Goal: Information Seeking & Learning: Learn about a topic

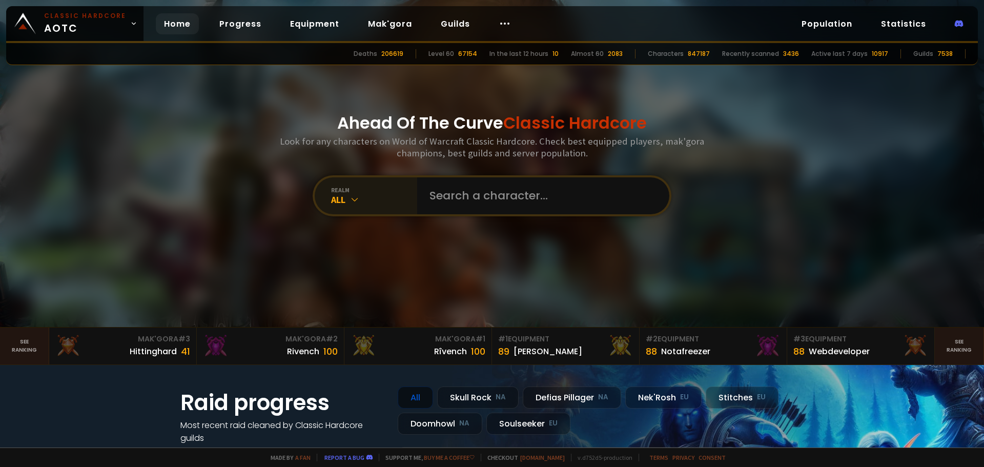
click at [351, 194] on icon at bounding box center [354, 199] width 10 height 10
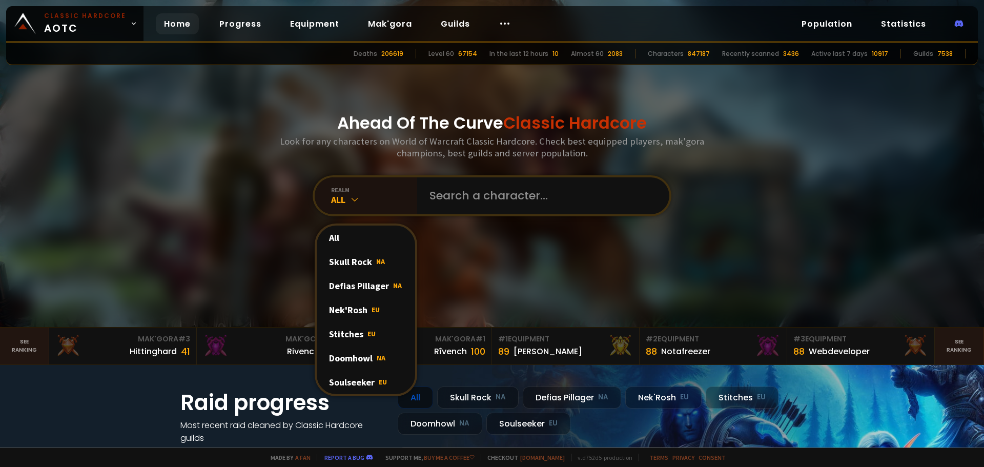
click at [362, 380] on div "Soulseeker EU" at bounding box center [366, 382] width 98 height 24
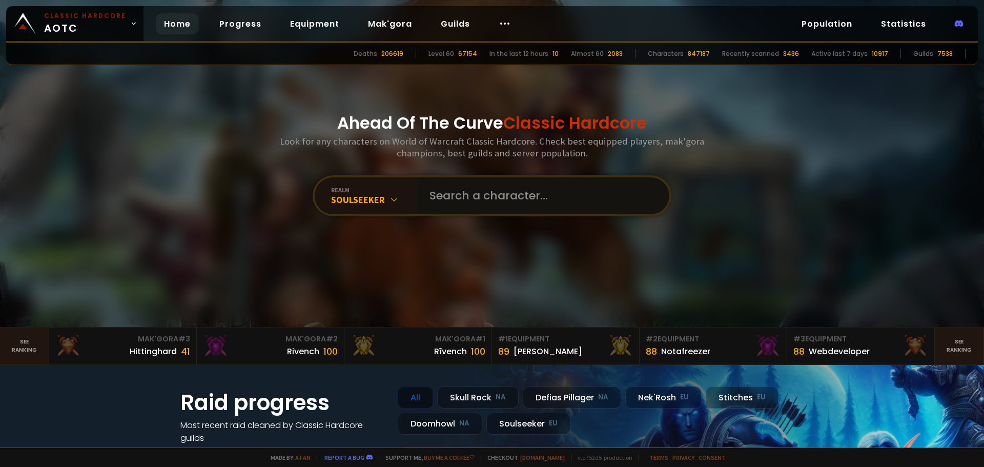
click at [476, 198] on input "text" at bounding box center [540, 195] width 234 height 37
type input "Waffleman"
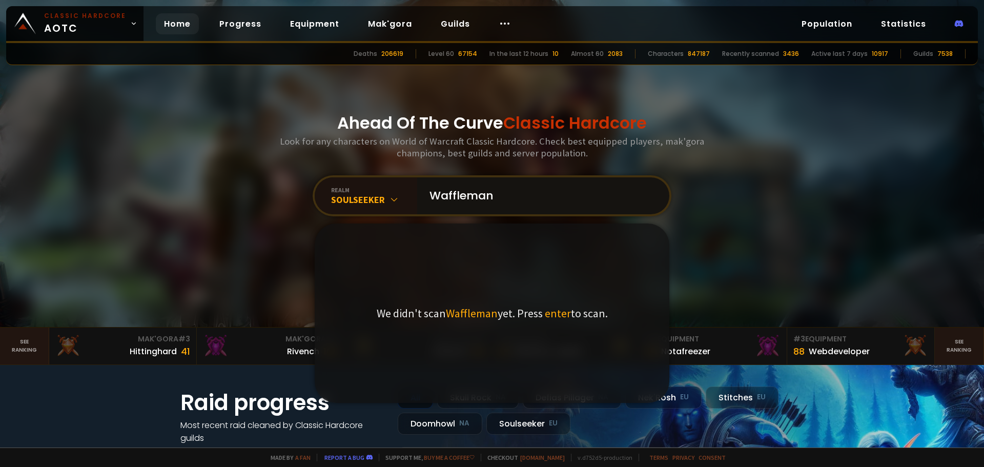
click at [513, 198] on input "Waffleman" at bounding box center [540, 195] width 234 height 37
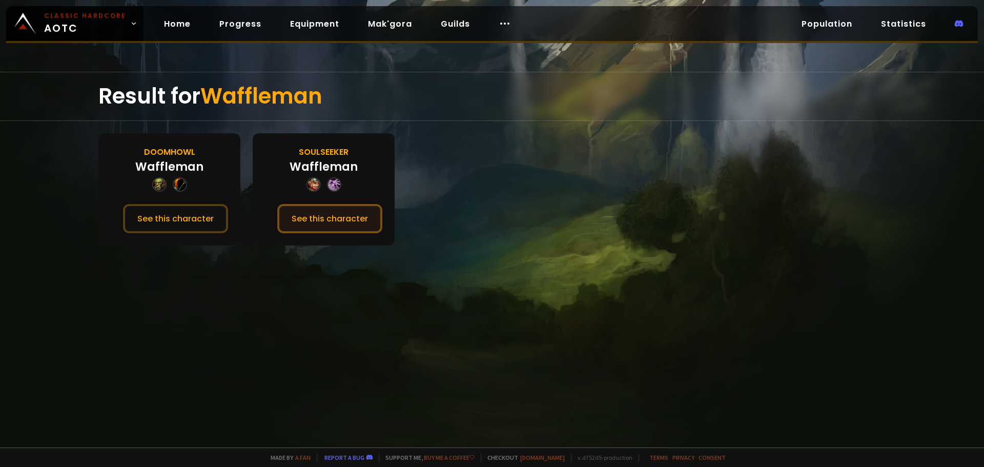
click at [330, 218] on button "See this character" at bounding box center [329, 218] width 105 height 29
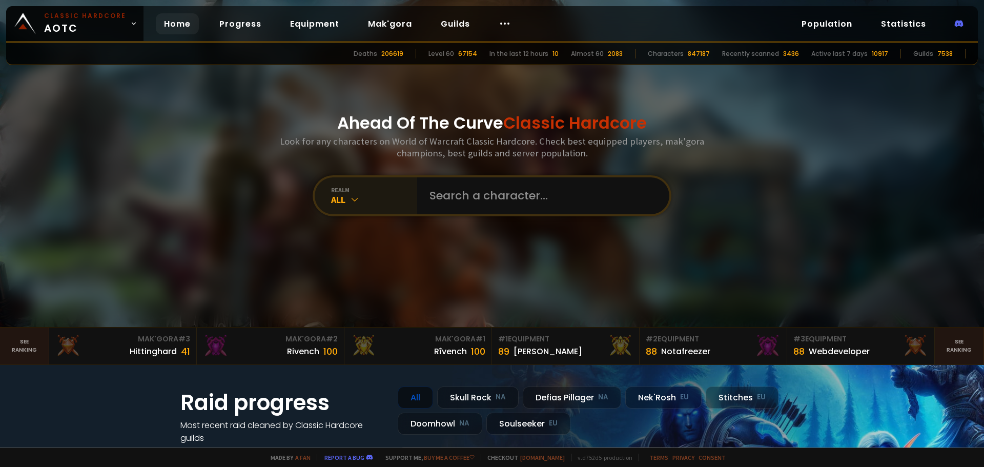
click at [389, 200] on div "All" at bounding box center [374, 200] width 86 height 12
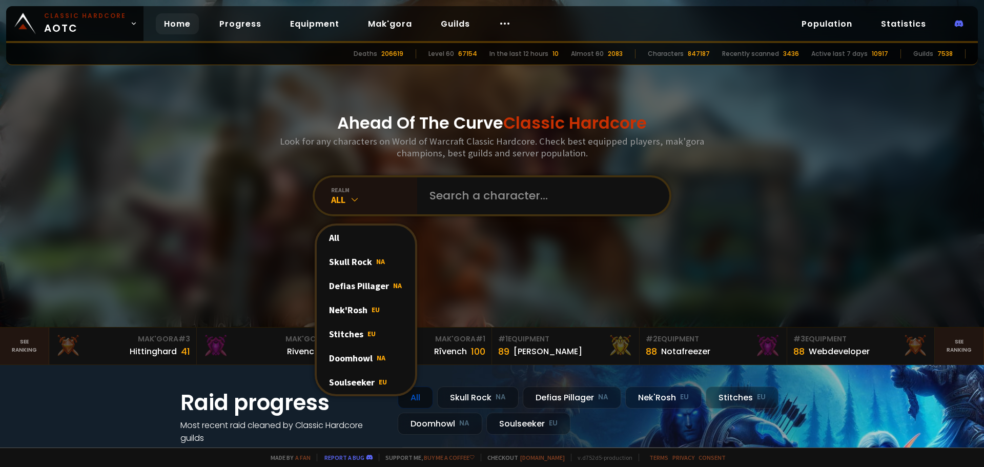
click at [366, 377] on div "Soulseeker EU" at bounding box center [366, 382] width 98 height 24
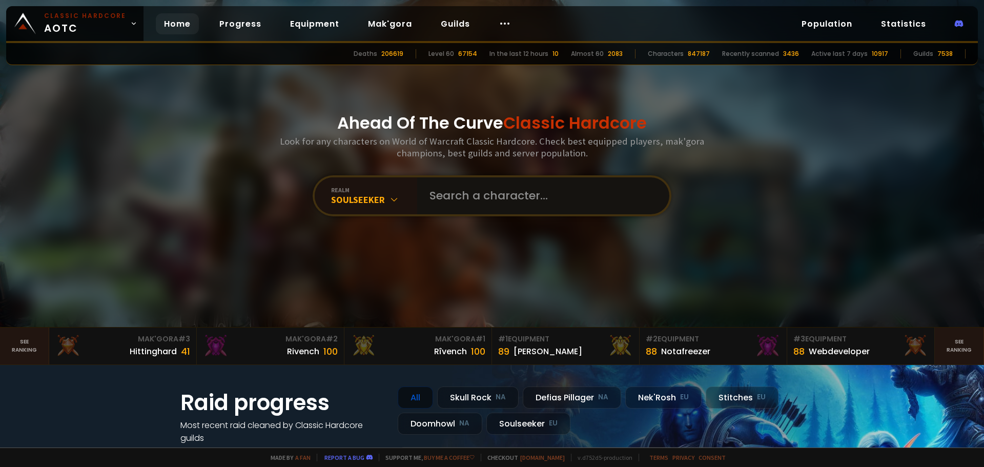
click at [445, 194] on input "text" at bounding box center [540, 195] width 234 height 37
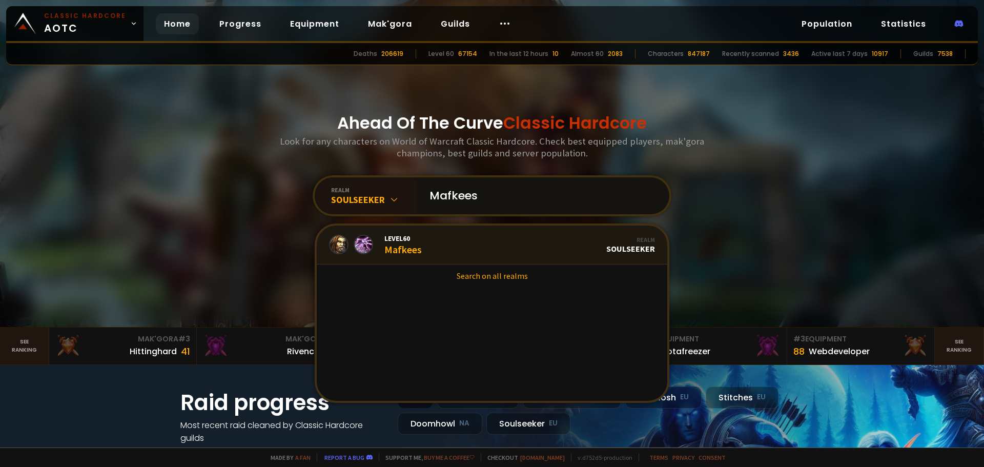
type input "Mafkees"
click at [418, 247] on link "Level 60 Mafkees Realm Soulseeker" at bounding box center [492, 244] width 350 height 39
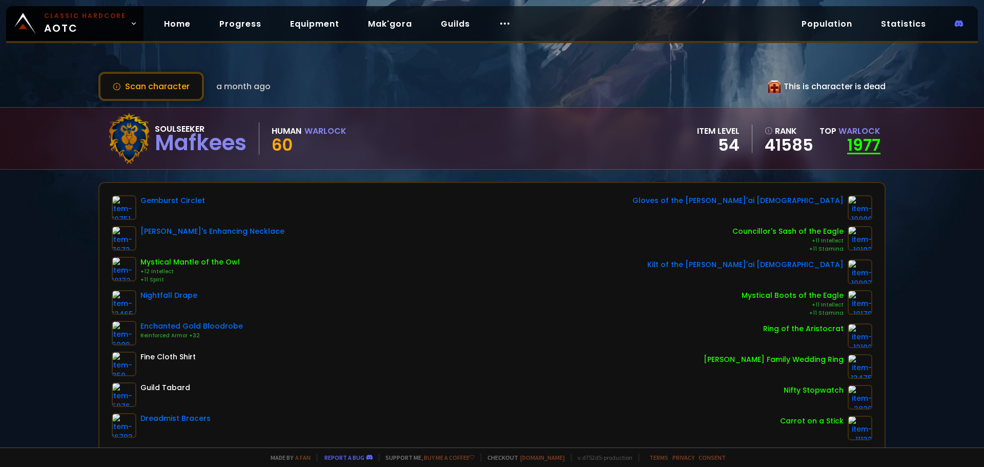
click at [853, 142] on link "1977" at bounding box center [863, 144] width 33 height 23
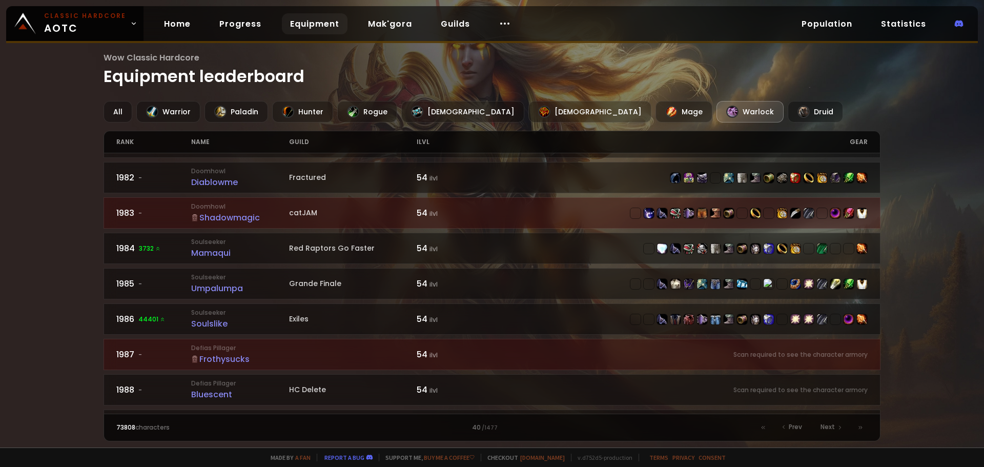
scroll to position [1511, 0]
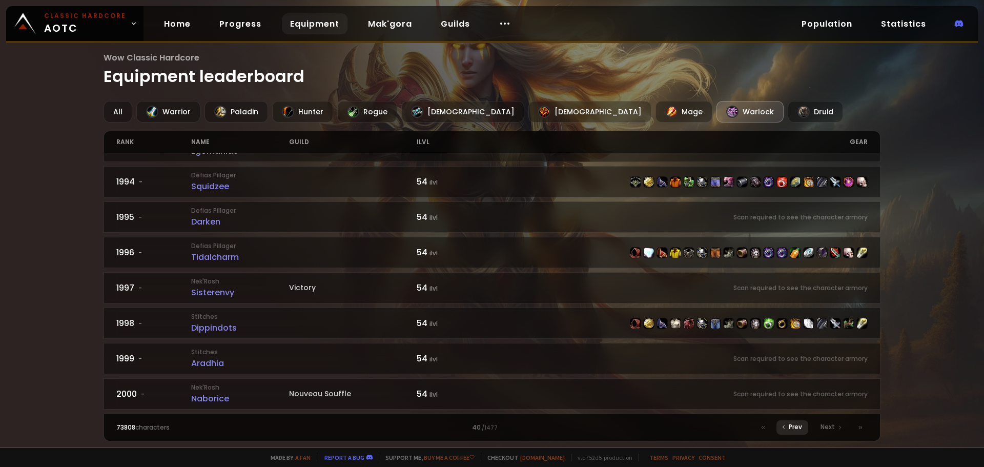
click at [784, 427] on icon at bounding box center [783, 427] width 6 height 6
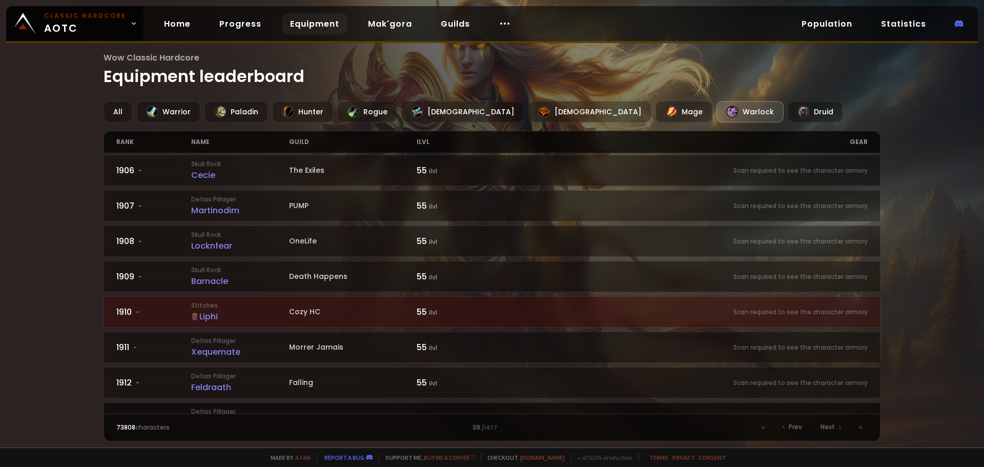
scroll to position [205, 0]
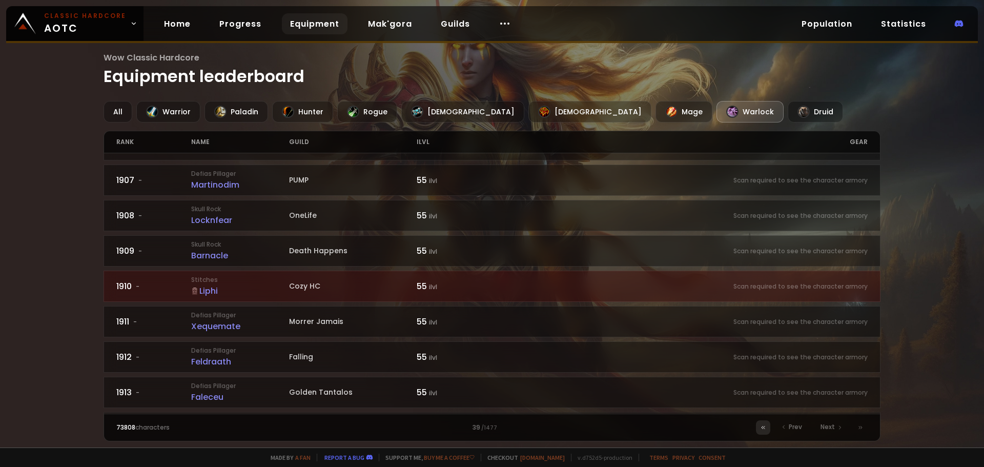
click at [764, 430] on icon at bounding box center [763, 427] width 6 height 6
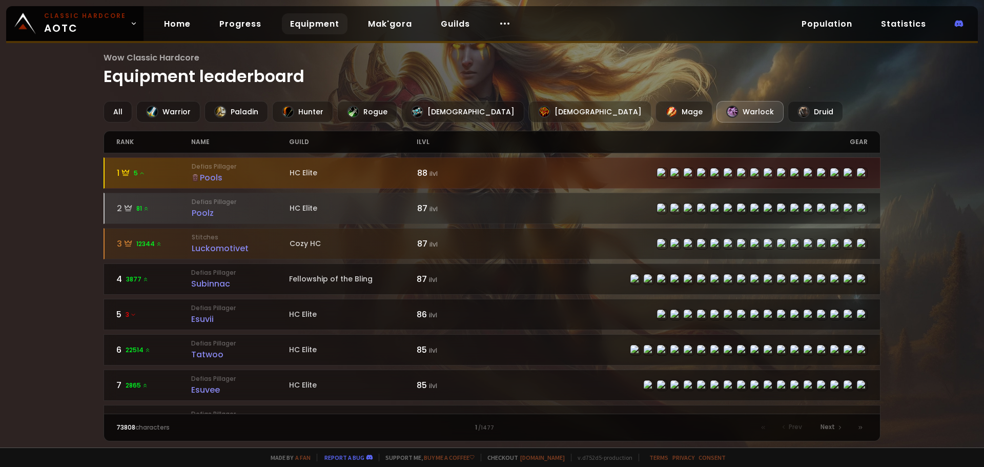
click at [208, 174] on div "Pools" at bounding box center [241, 177] width 98 height 13
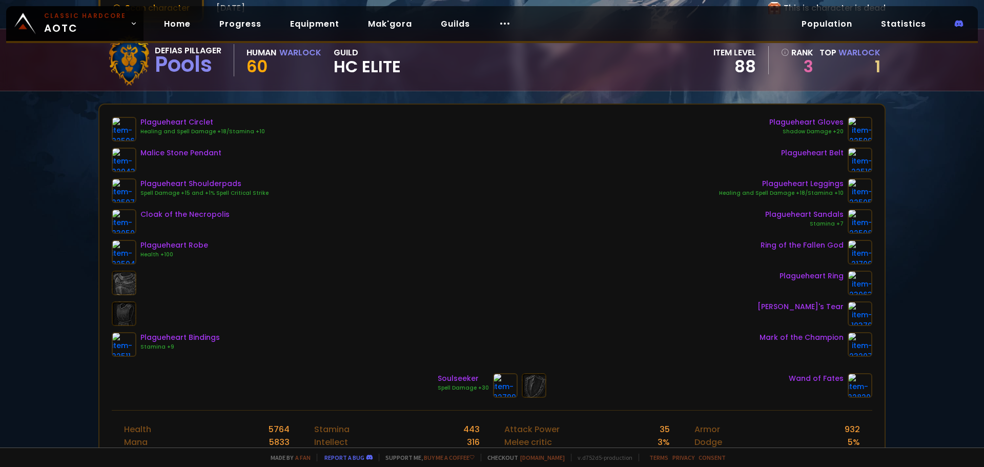
scroll to position [51, 0]
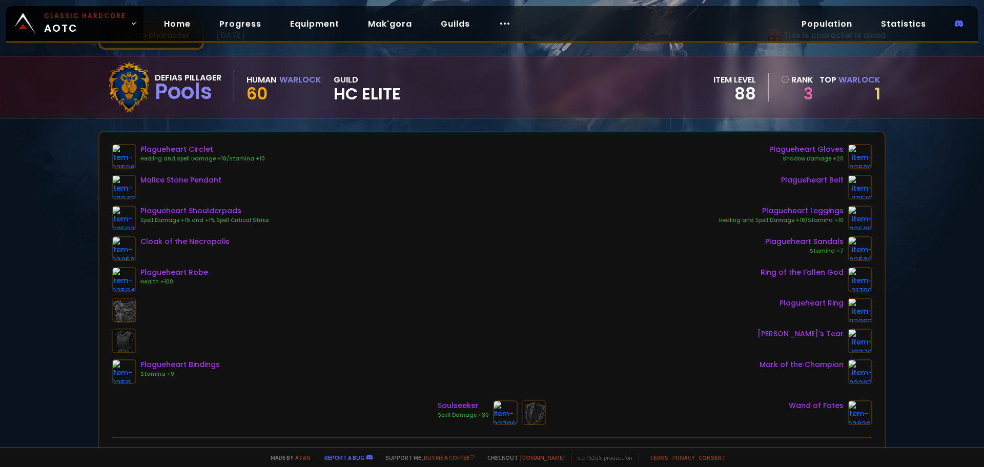
click at [180, 147] on div "Plagueheart Circlet" at bounding box center [202, 149] width 124 height 11
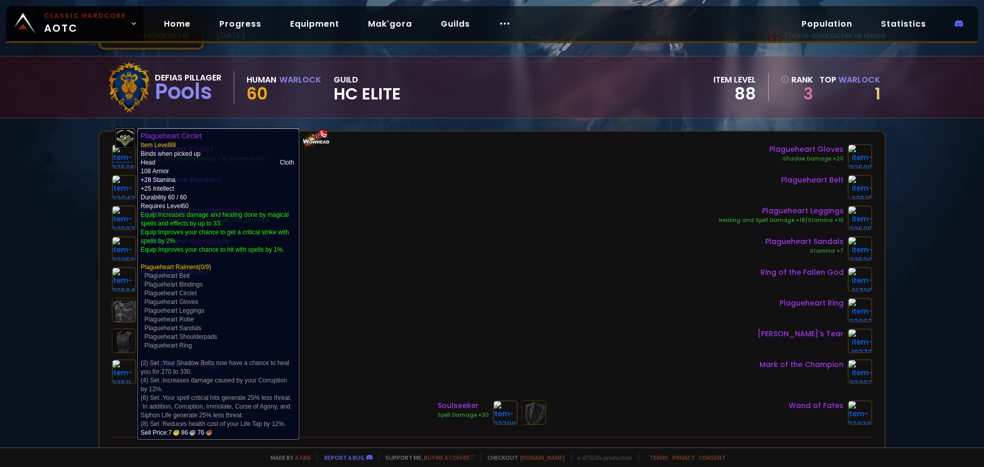
click at [117, 149] on img at bounding box center [124, 156] width 25 height 25
click at [118, 155] on img at bounding box center [124, 156] width 25 height 25
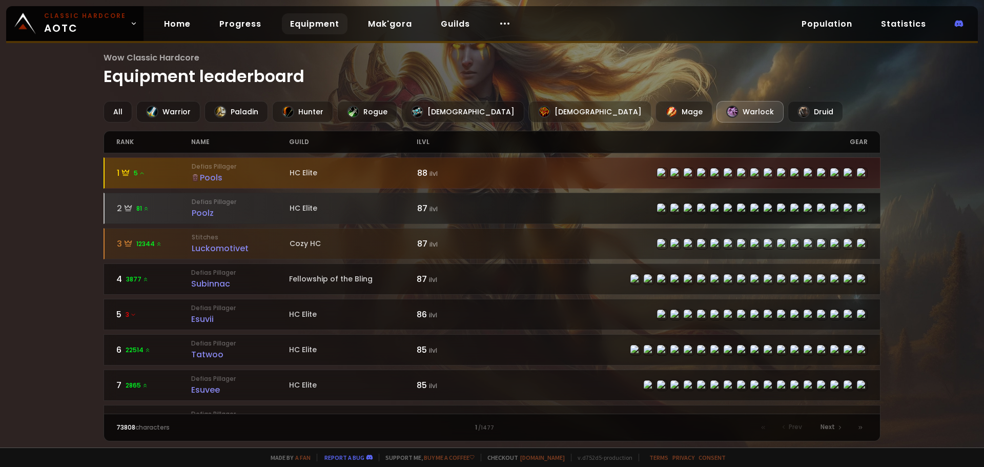
click at [218, 205] on small "Defias Pillager" at bounding box center [241, 201] width 98 height 9
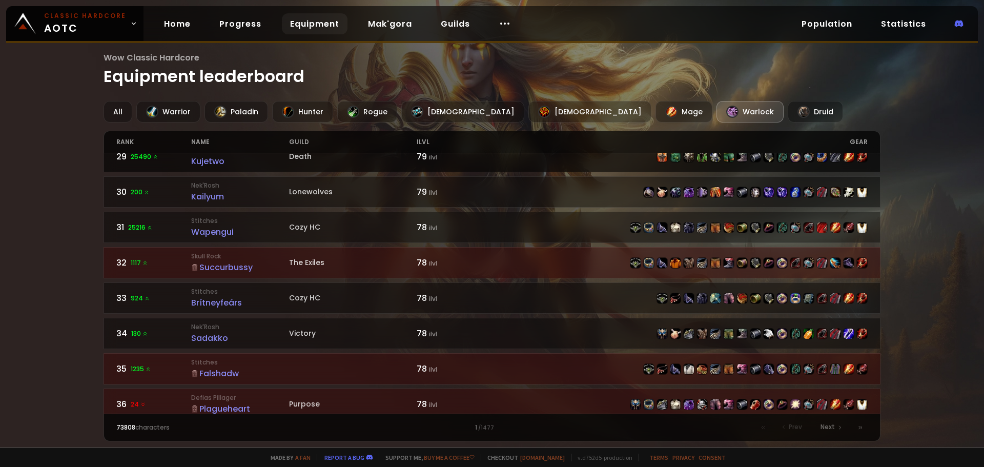
scroll to position [1025, 0]
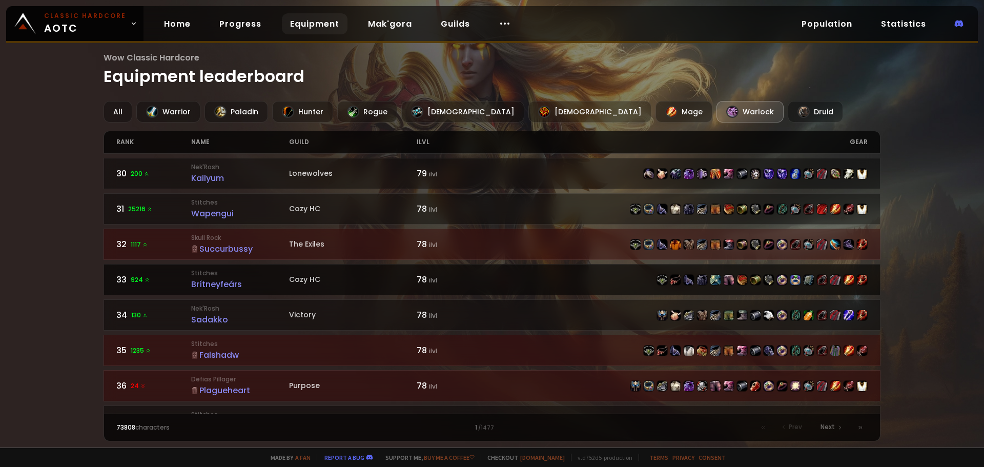
click at [213, 284] on div "Brítneyfeárs" at bounding box center [240, 284] width 98 height 13
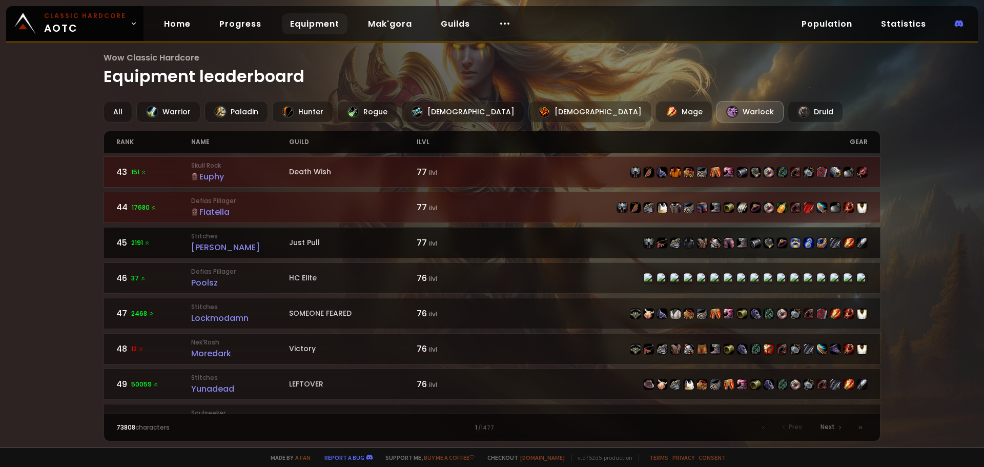
scroll to position [1511, 0]
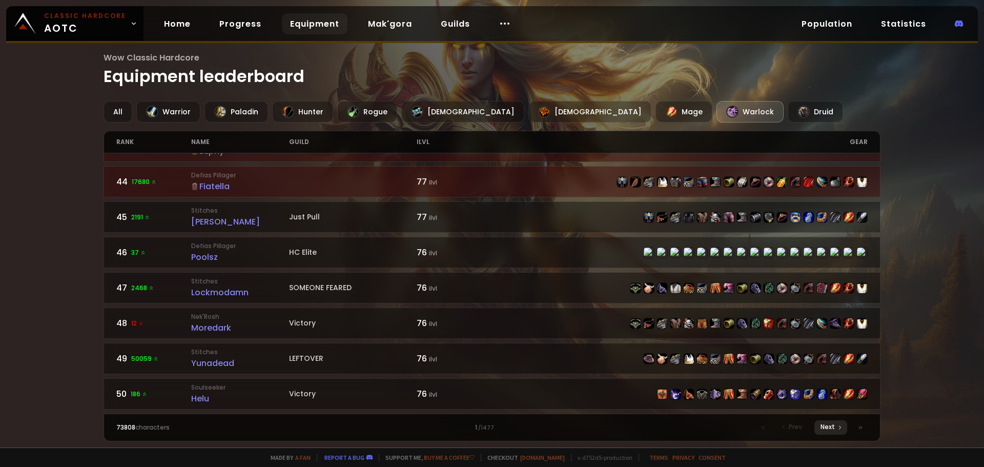
click at [831, 428] on span "Next" at bounding box center [827, 426] width 14 height 9
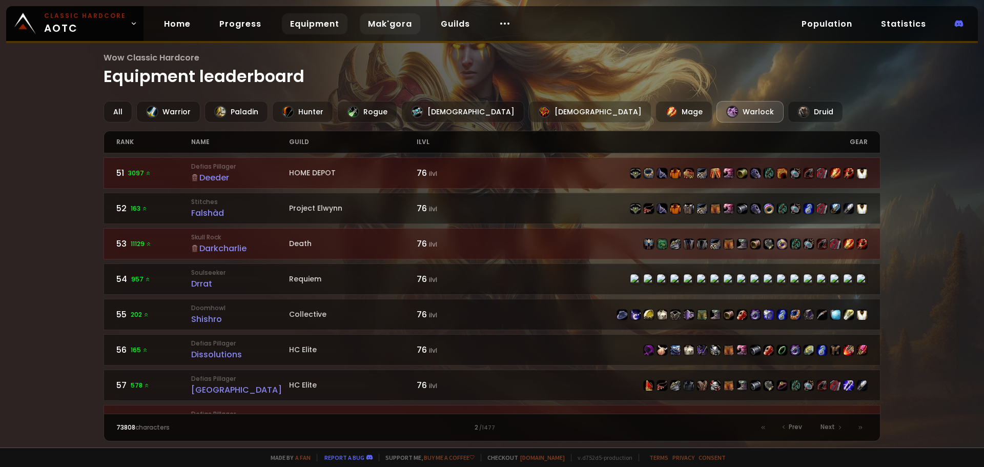
click at [395, 22] on link "Mak'gora" at bounding box center [390, 23] width 60 height 21
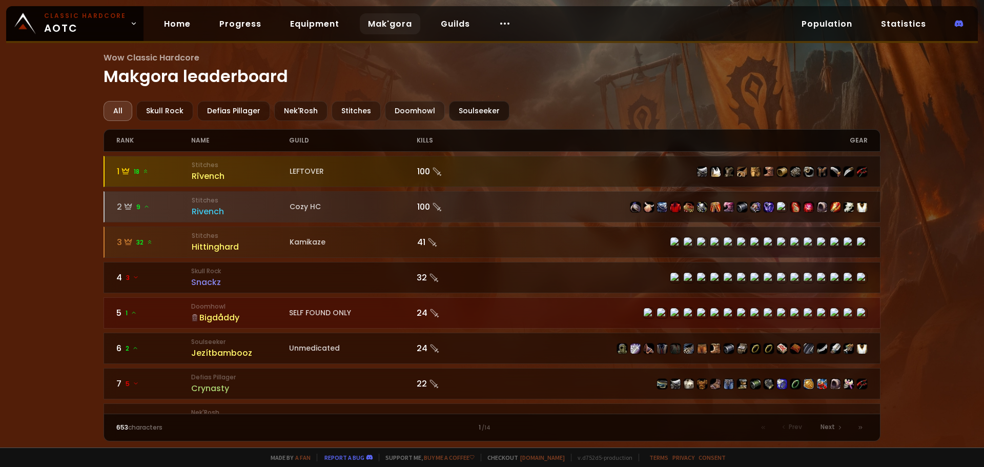
click at [472, 111] on div "Soulseeker" at bounding box center [479, 111] width 60 height 20
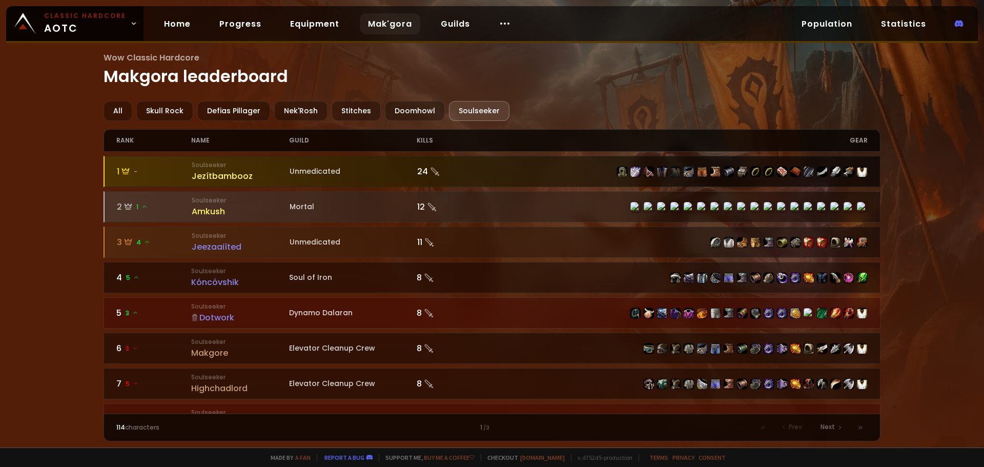
click at [215, 174] on div "Jezítbambooz" at bounding box center [241, 176] width 98 height 13
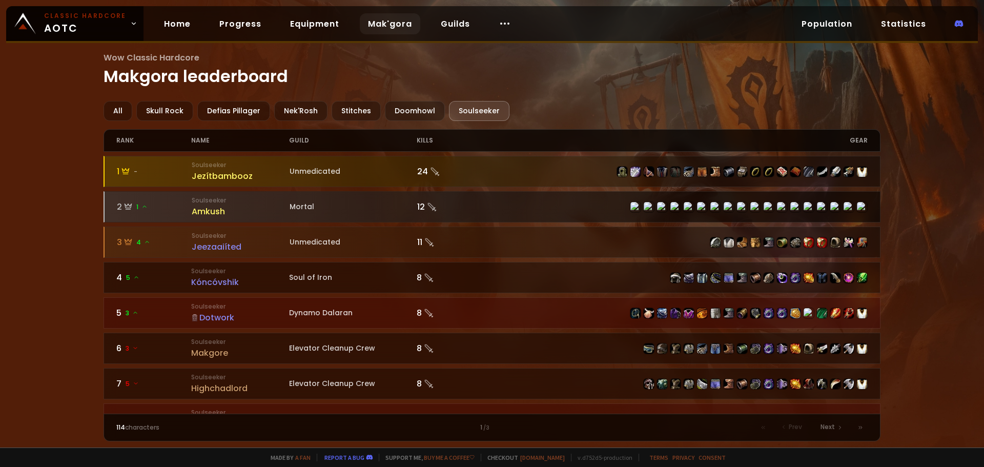
click at [237, 211] on div "Amkush" at bounding box center [241, 211] width 98 height 13
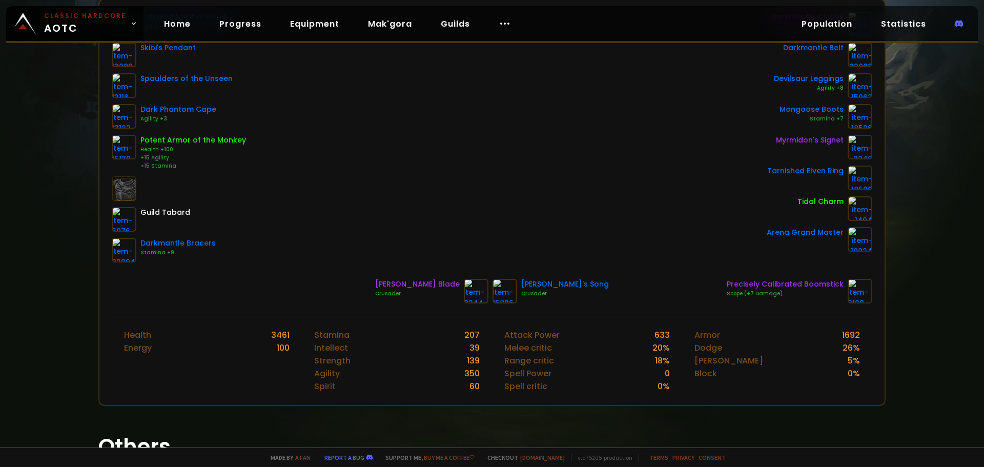
scroll to position [205, 0]
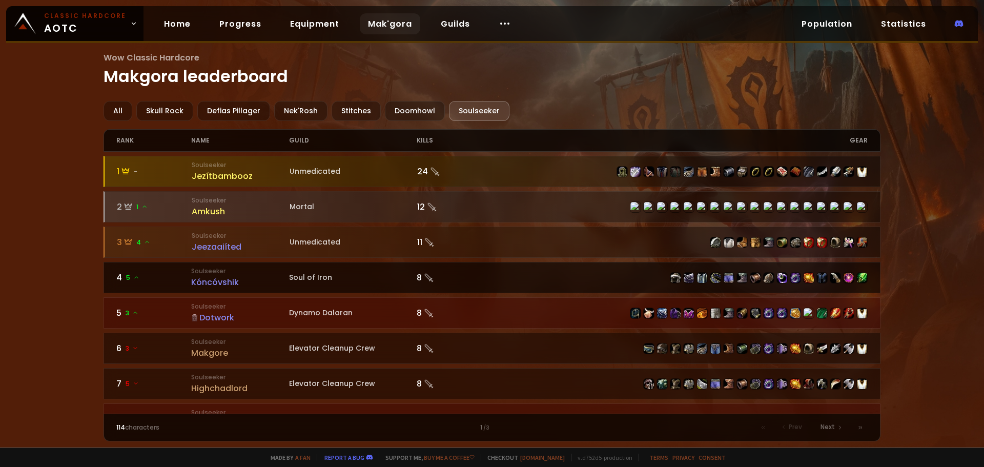
click at [267, 281] on div "Kóncóvshik" at bounding box center [240, 282] width 98 height 13
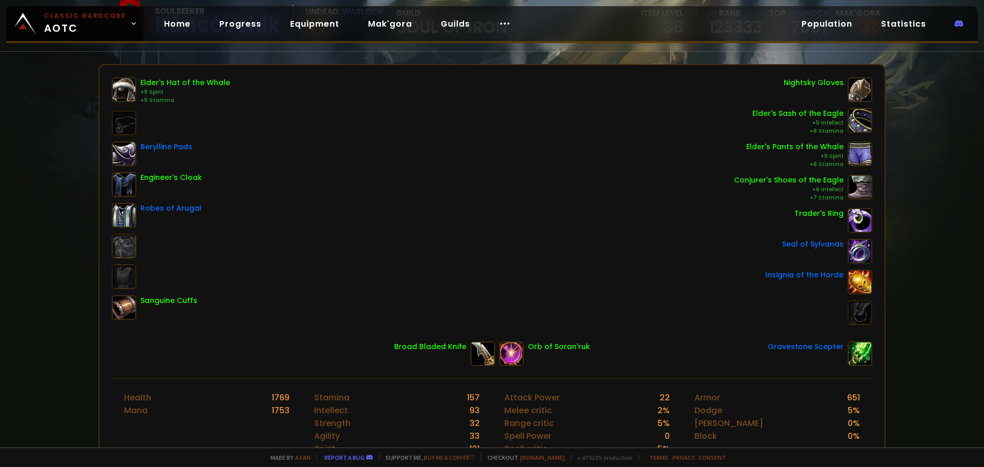
scroll to position [97, 0]
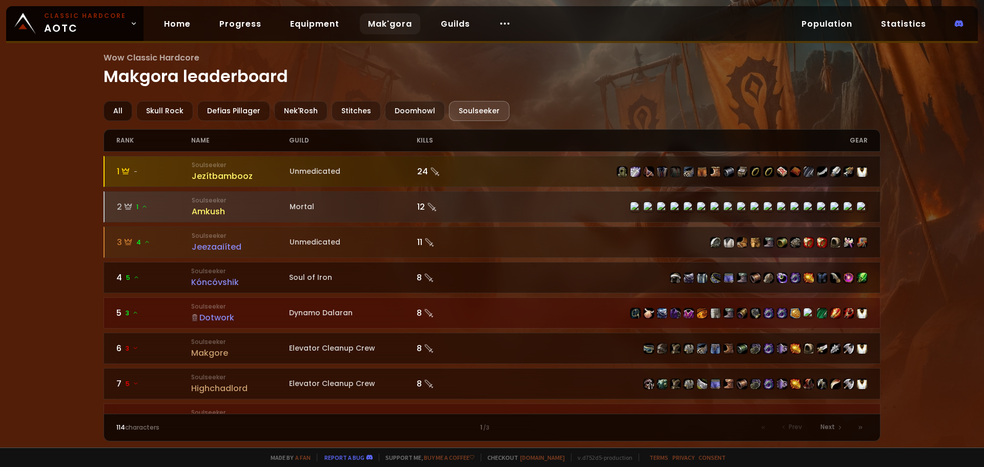
click at [119, 110] on div "All" at bounding box center [117, 111] width 29 height 20
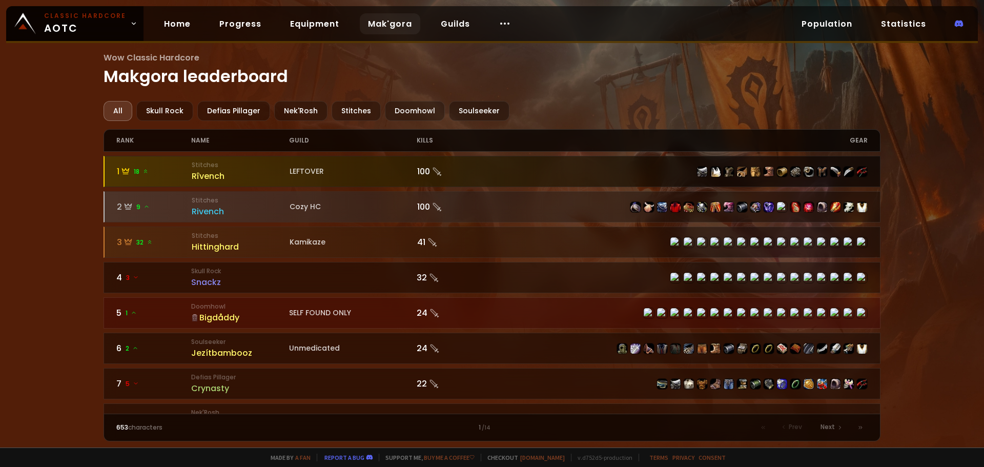
click at [225, 172] on div "Rîvench" at bounding box center [241, 176] width 98 height 13
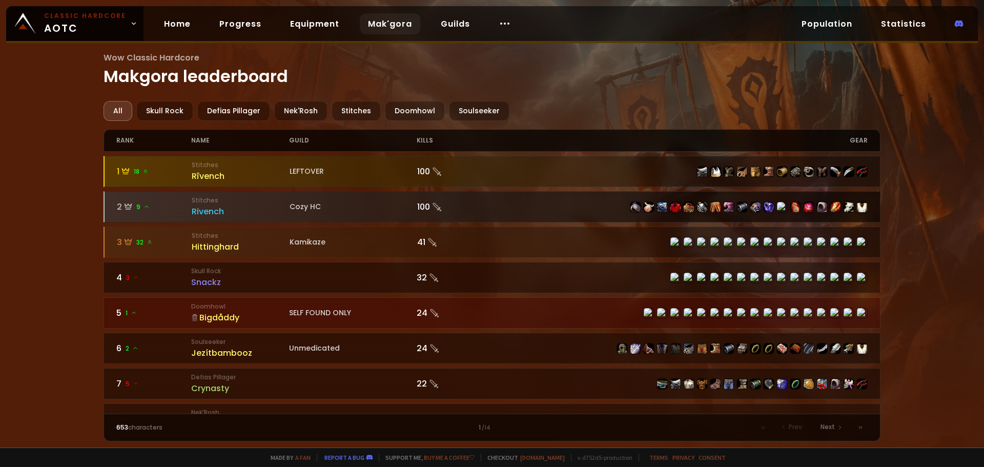
click at [239, 207] on div "Rivench" at bounding box center [241, 211] width 98 height 13
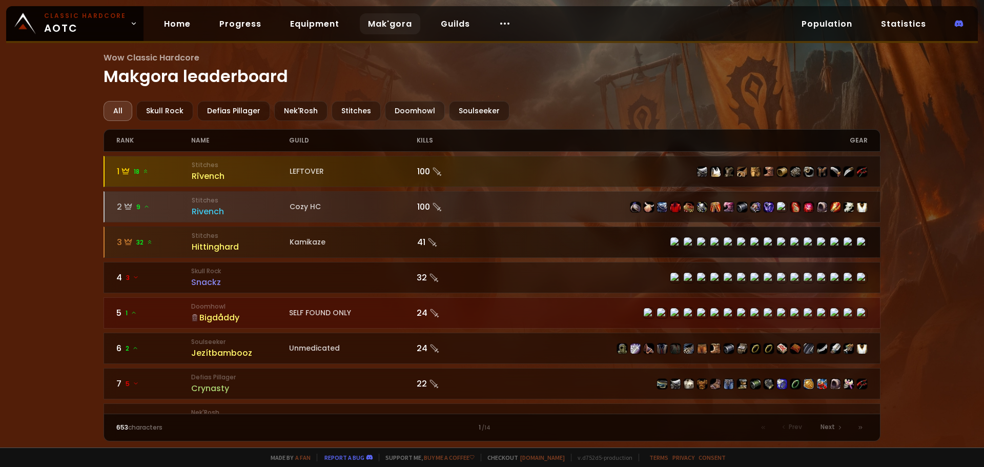
click at [249, 246] on div "Hittinghard" at bounding box center [241, 246] width 98 height 13
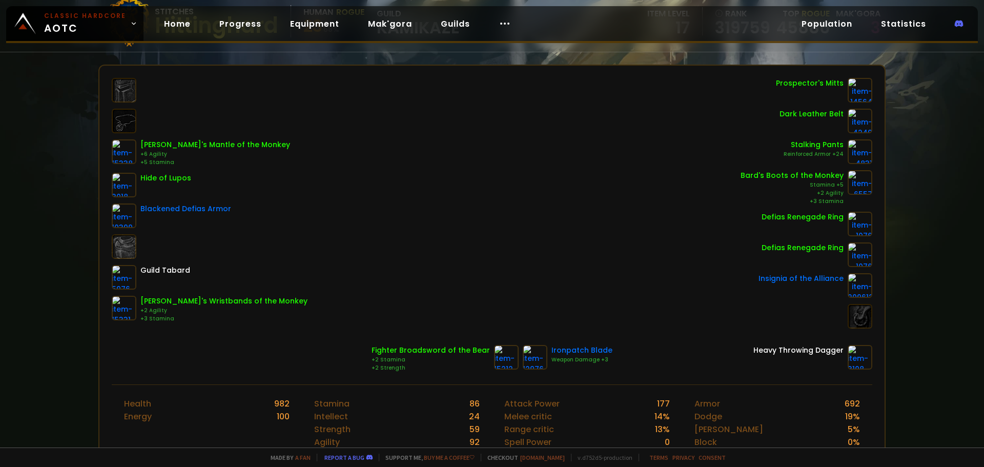
scroll to position [116, 0]
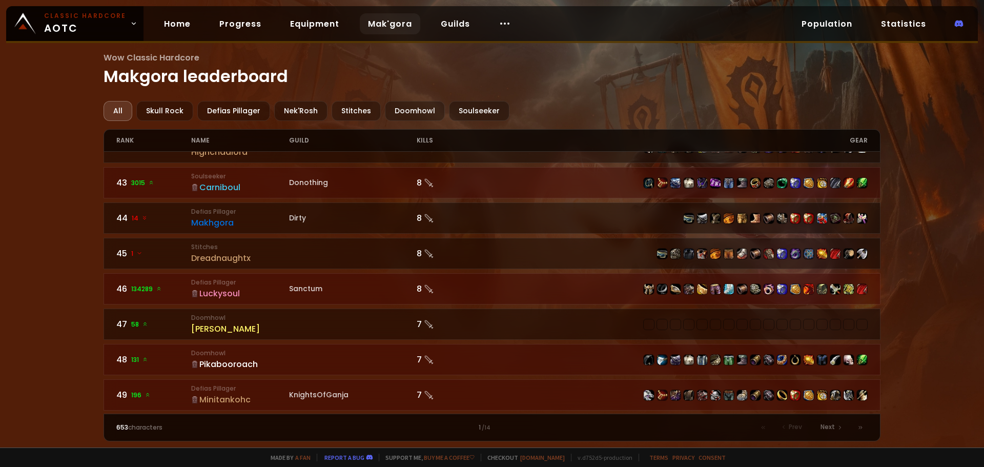
scroll to position [1486, 0]
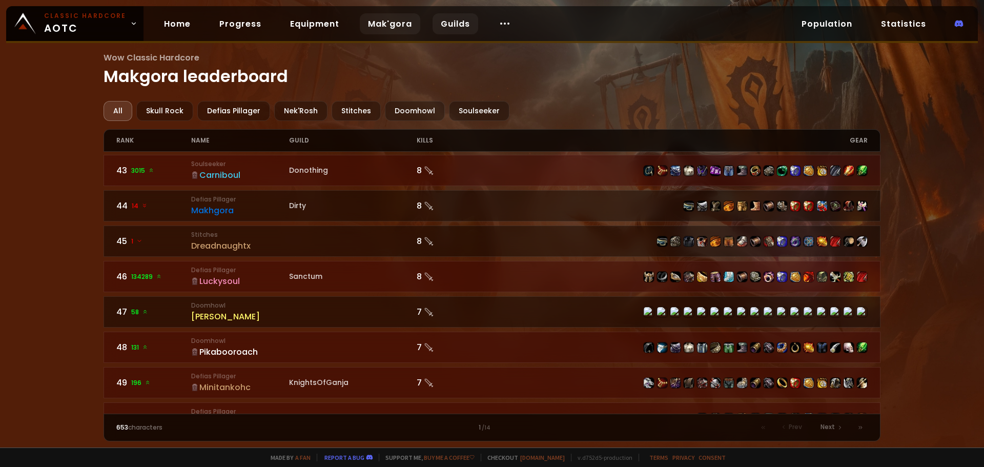
click at [451, 26] on link "Guilds" at bounding box center [455, 23] width 46 height 21
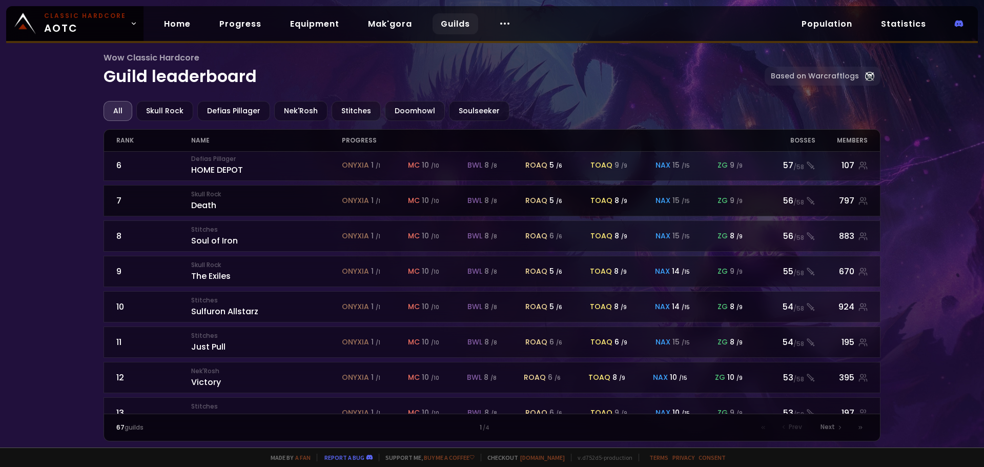
scroll to position [205, 0]
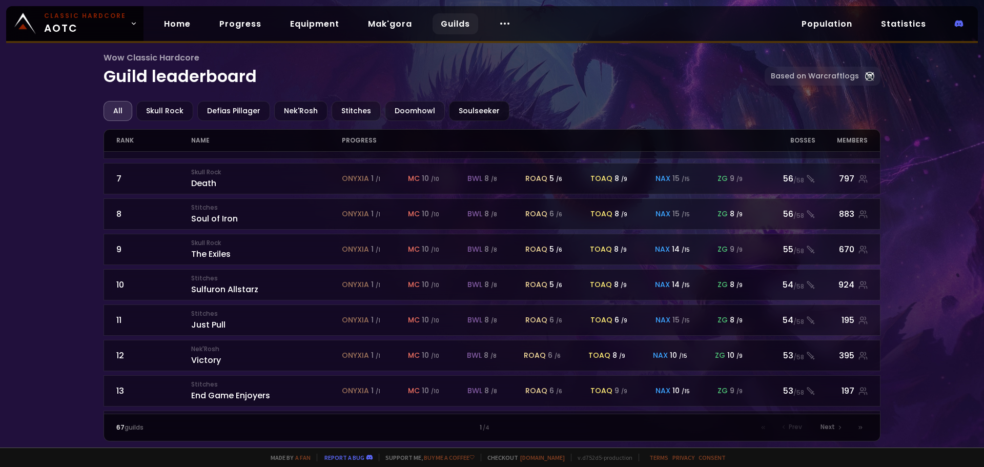
click at [472, 108] on div "Soulseeker" at bounding box center [479, 111] width 60 height 20
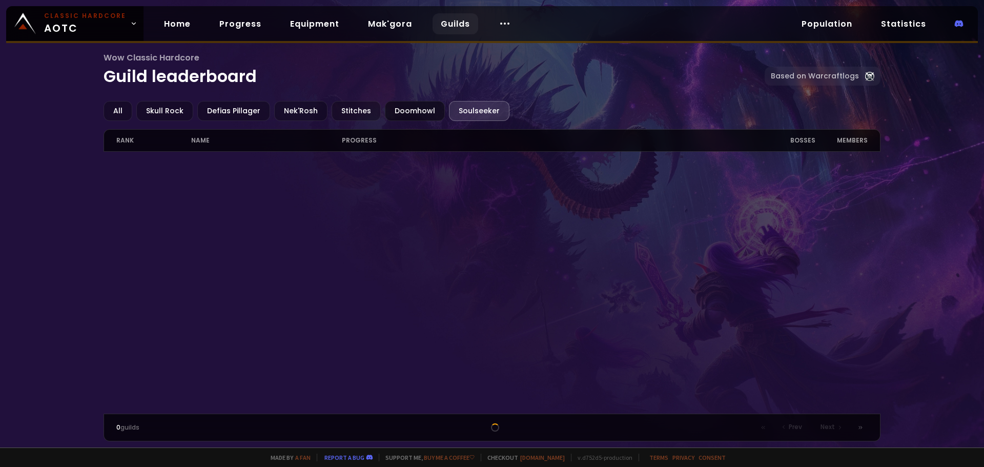
click at [409, 111] on div "Doomhowl" at bounding box center [415, 111] width 60 height 20
click at [455, 101] on div "Soulseeker" at bounding box center [479, 111] width 60 height 20
click at [122, 108] on div "All" at bounding box center [117, 111] width 29 height 20
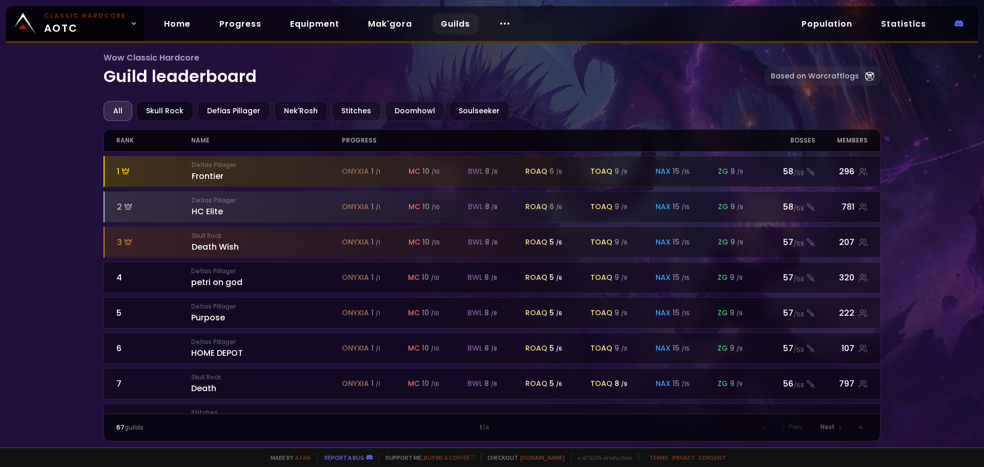
click at [158, 109] on div "Skull Rock" at bounding box center [164, 111] width 57 height 20
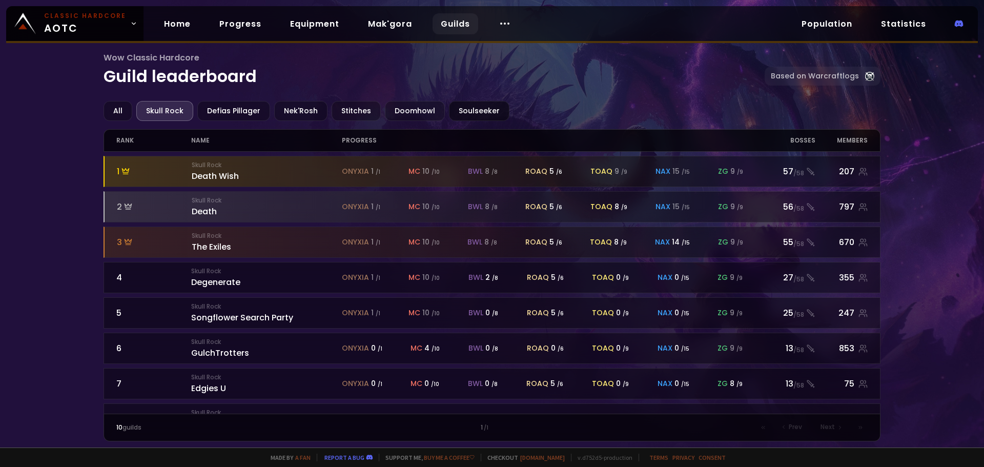
click at [471, 109] on div "Soulseeker" at bounding box center [479, 111] width 60 height 20
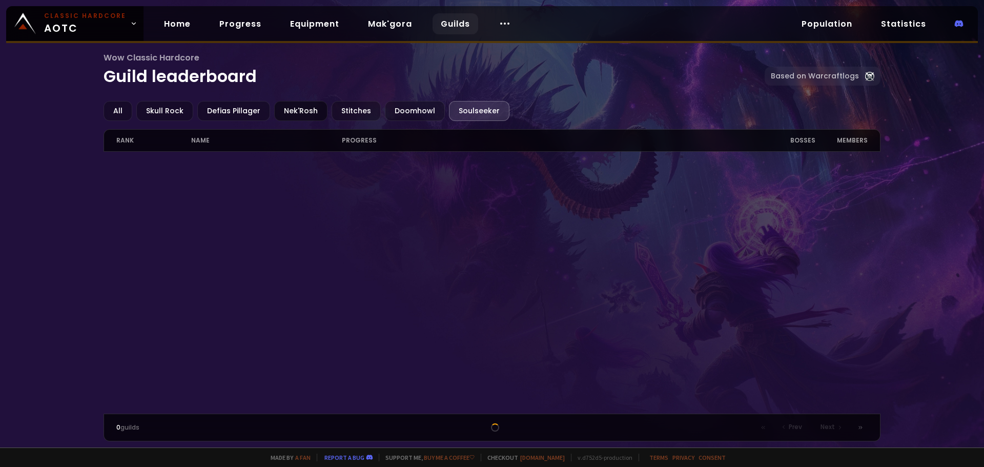
click at [296, 110] on div "Nek'Rosh" at bounding box center [300, 111] width 53 height 20
click at [224, 107] on div "Defias Pillager" at bounding box center [233, 111] width 73 height 20
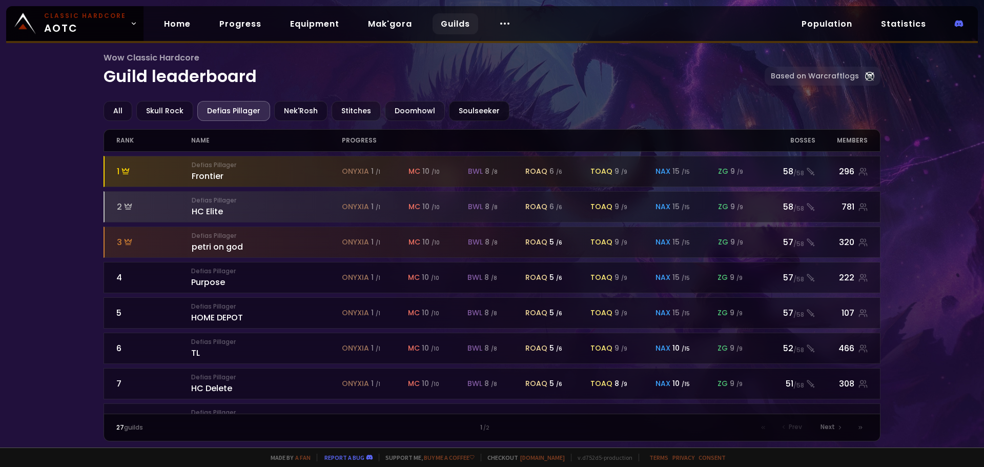
click at [453, 111] on div "Soulseeker" at bounding box center [479, 111] width 60 height 20
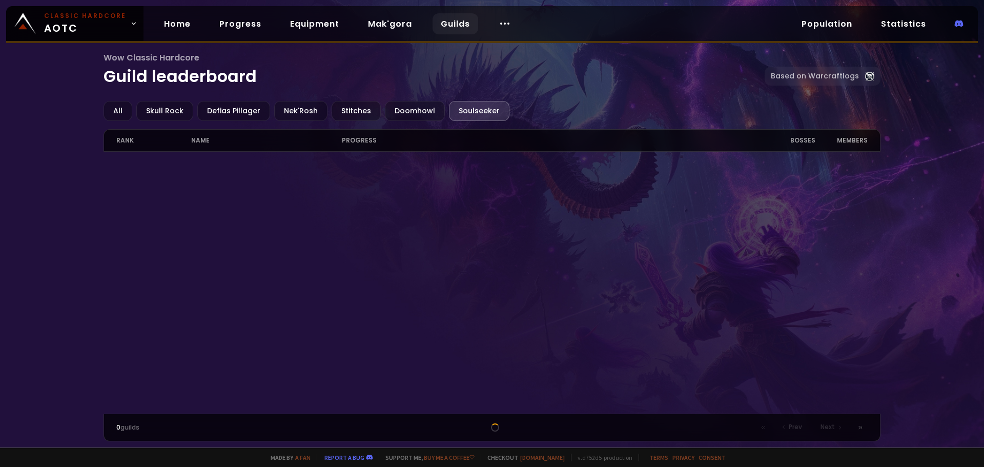
click at [814, 139] on div "Bosses" at bounding box center [785, 141] width 60 height 22
click at [405, 113] on div "Doomhowl" at bounding box center [415, 111] width 60 height 20
click at [359, 115] on div "Stitches" at bounding box center [355, 111] width 49 height 20
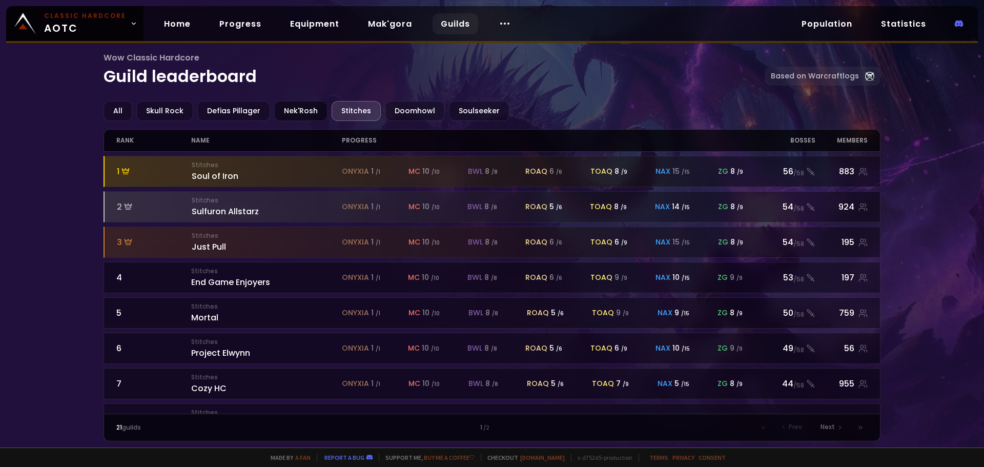
click at [290, 115] on div "Nek'Rosh" at bounding box center [300, 111] width 53 height 20
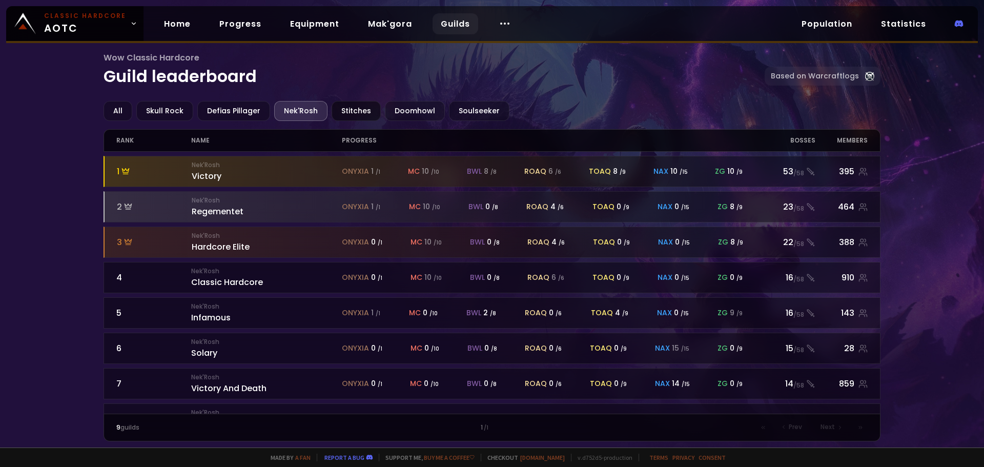
click at [347, 115] on div "Stitches" at bounding box center [355, 111] width 49 height 20
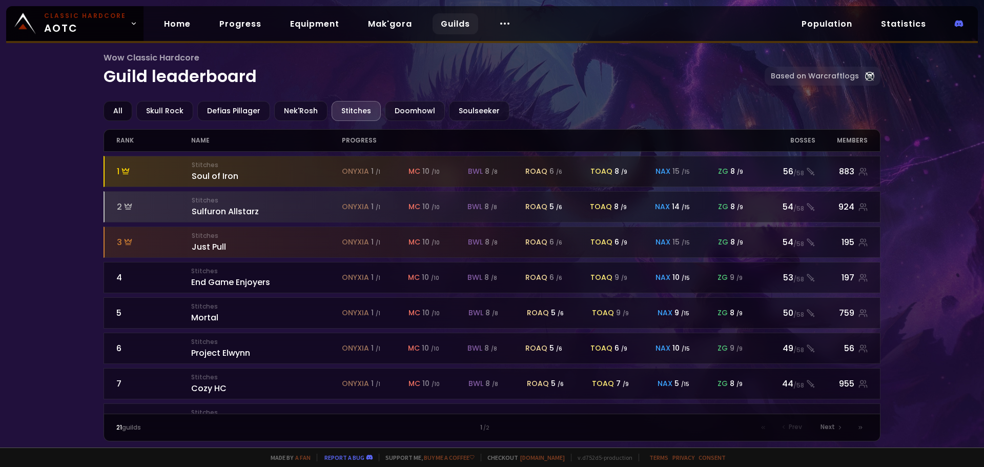
click at [108, 109] on div "All" at bounding box center [117, 111] width 29 height 20
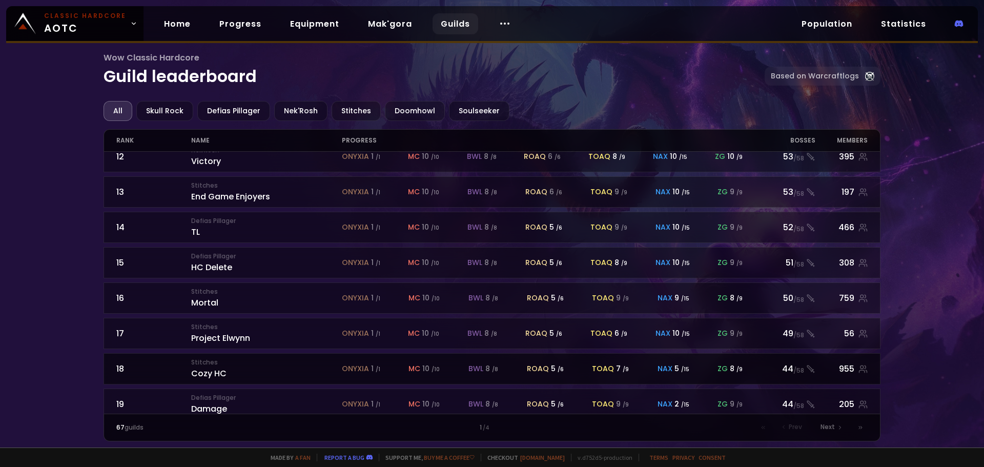
scroll to position [449, 0]
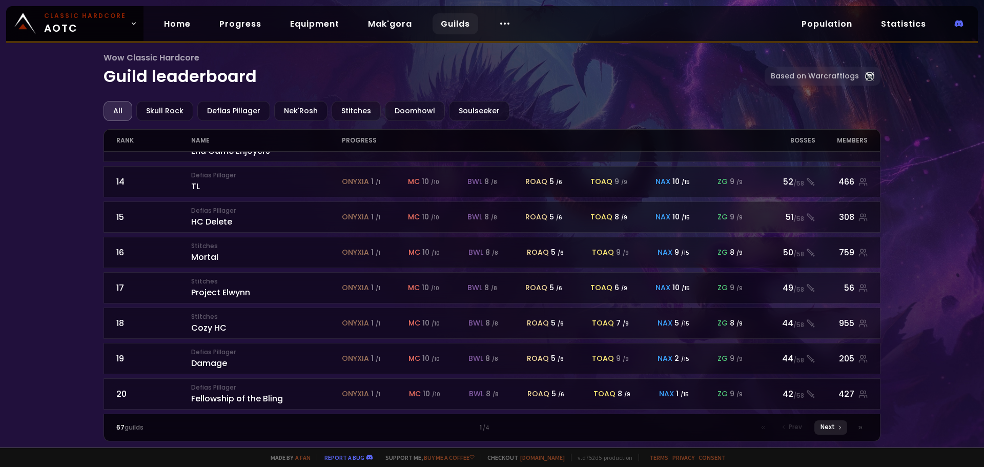
click at [825, 428] on span "Next" at bounding box center [827, 426] width 14 height 9
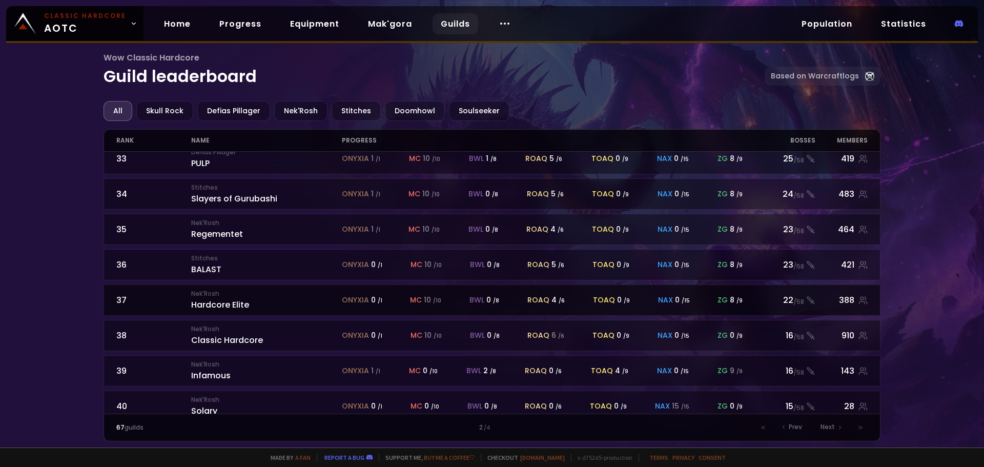
scroll to position [449, 0]
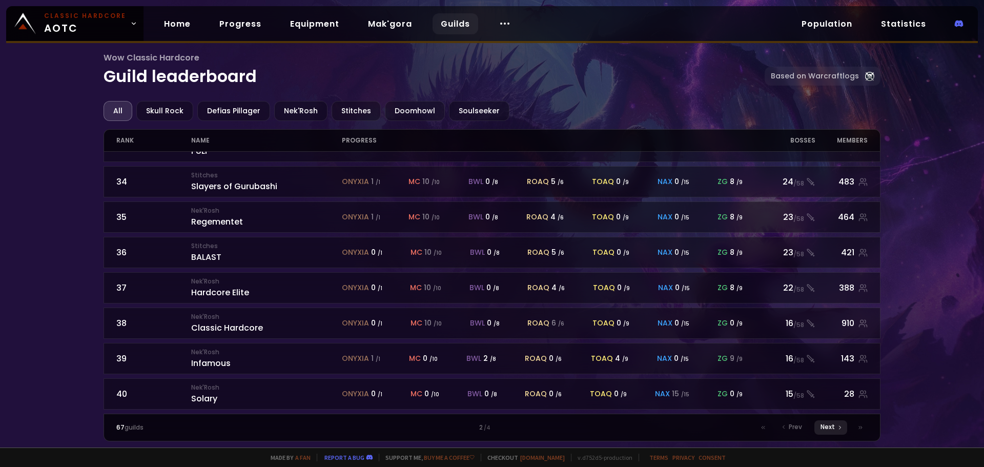
click at [824, 424] on span "Next" at bounding box center [827, 426] width 14 height 9
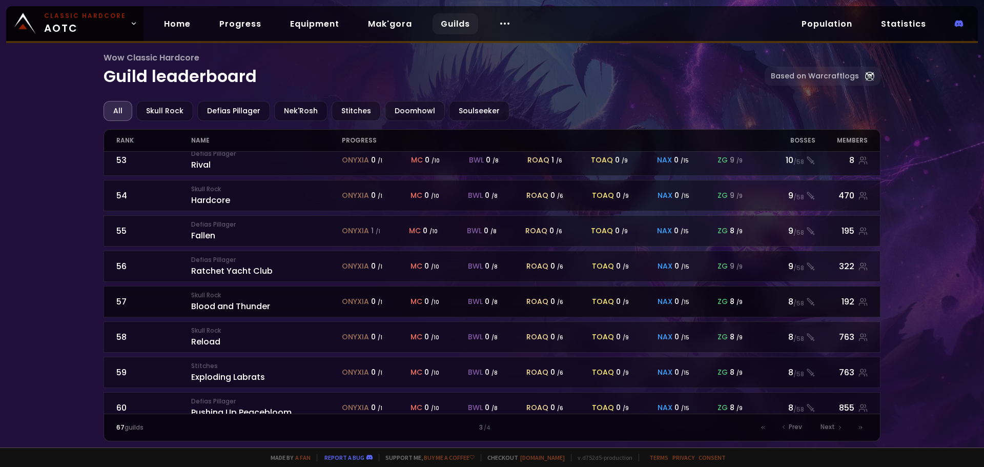
scroll to position [449, 0]
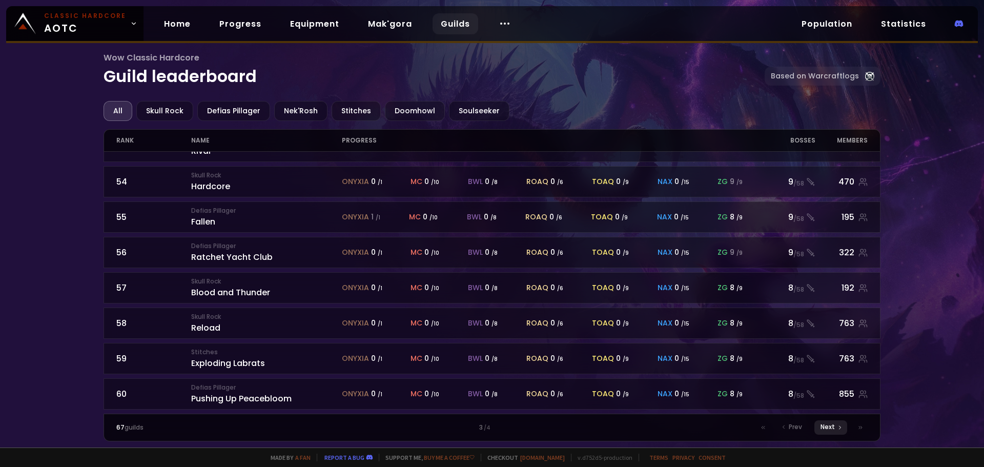
click at [827, 427] on span "Next" at bounding box center [827, 426] width 14 height 9
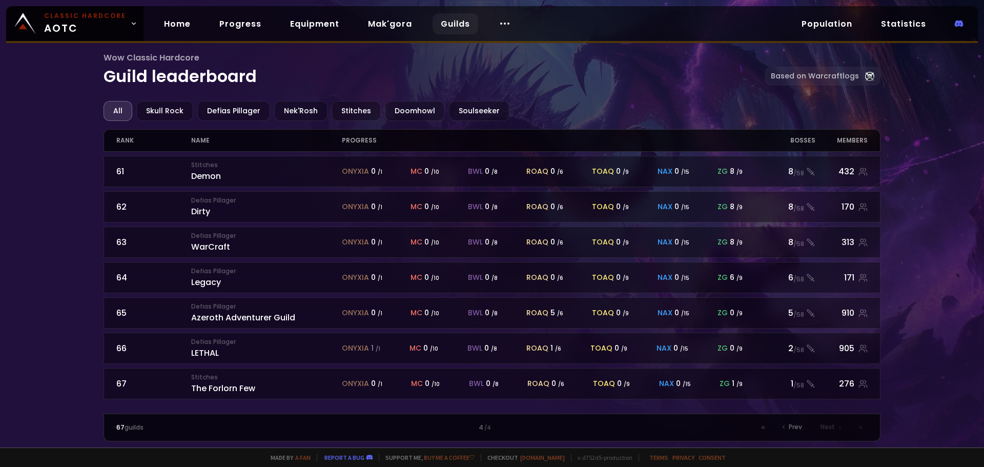
click at [454, 25] on link "Guilds" at bounding box center [455, 23] width 46 height 21
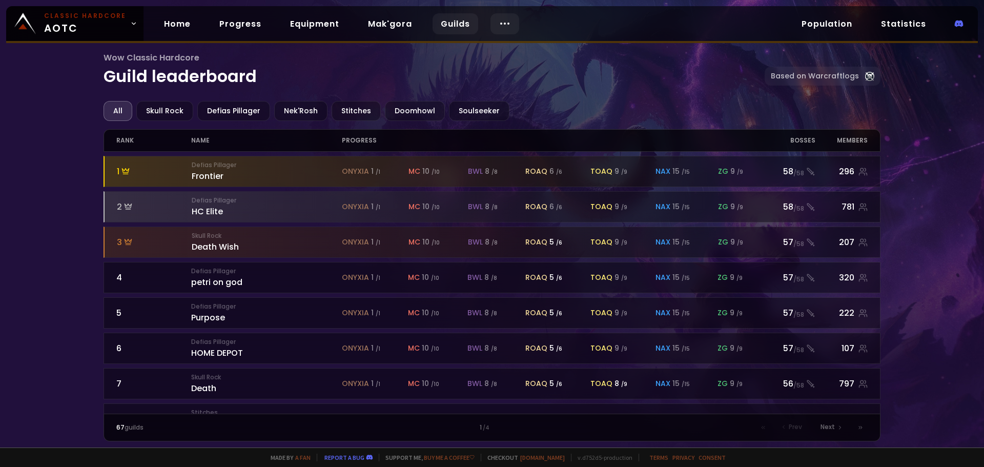
click at [506, 23] on div at bounding box center [504, 23] width 29 height 21
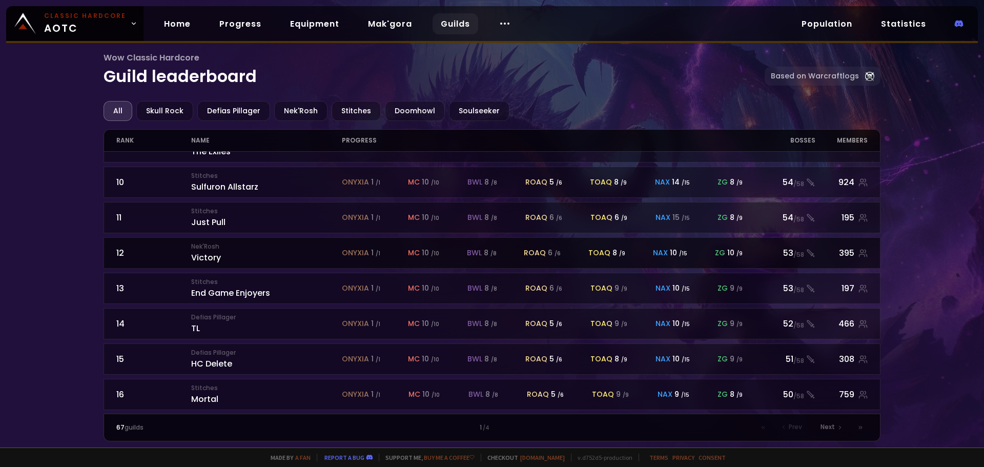
scroll to position [449, 0]
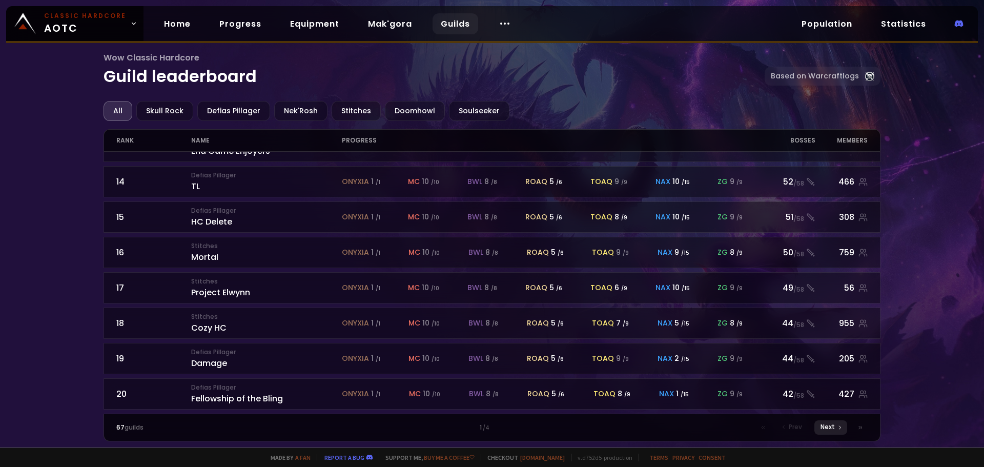
click at [839, 426] on icon at bounding box center [840, 427] width 6 height 6
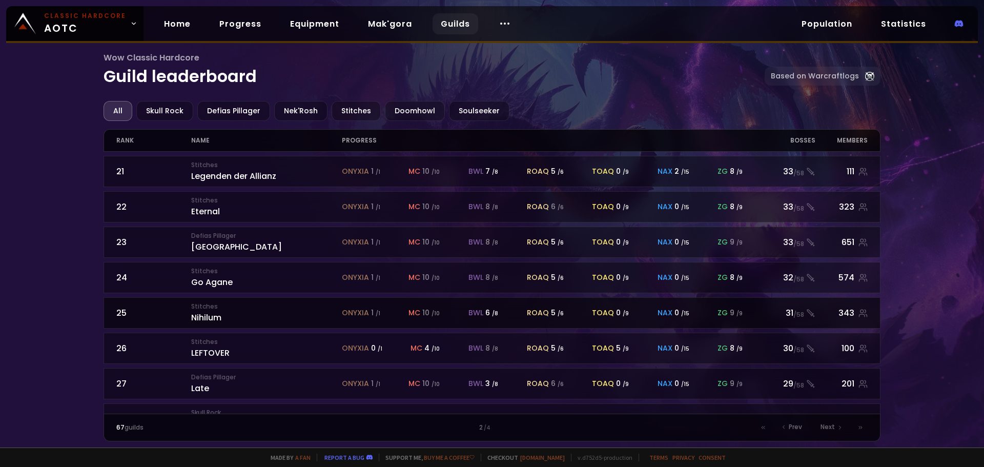
click at [204, 316] on div "Stitches Nihilum" at bounding box center [266, 313] width 150 height 22
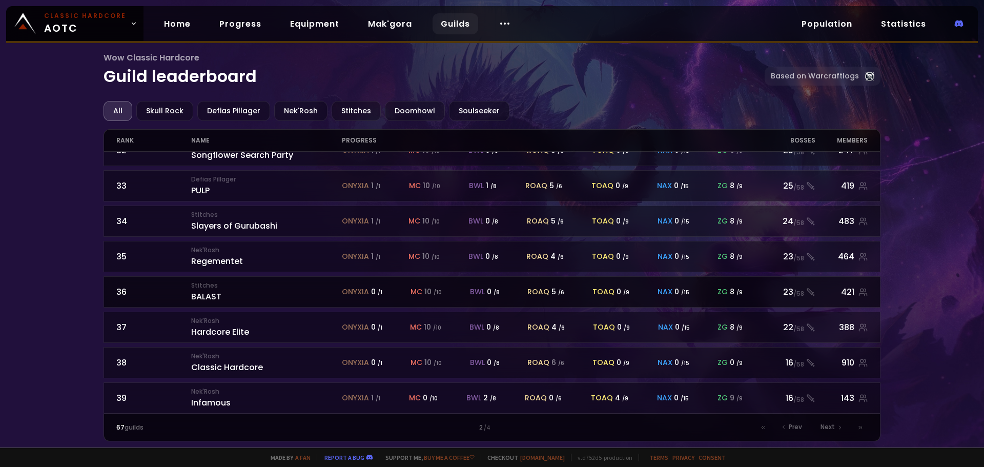
scroll to position [449, 0]
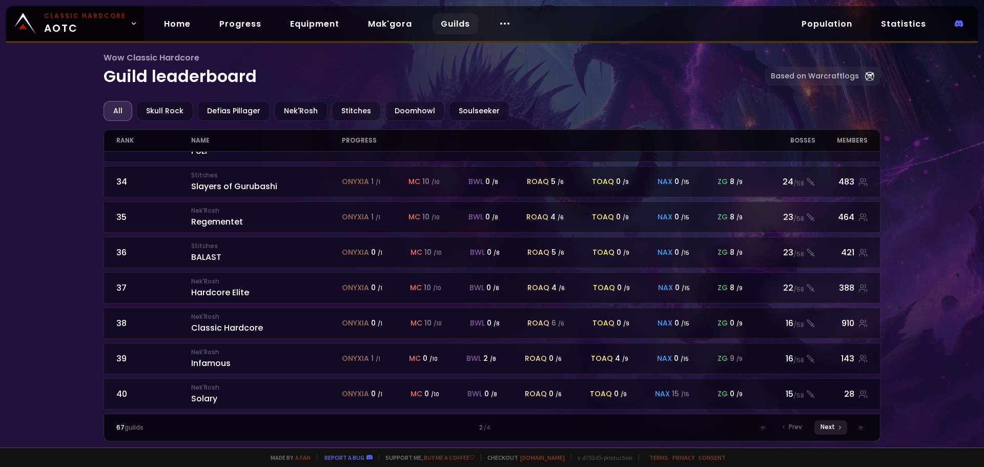
click at [829, 425] on span "Next" at bounding box center [827, 426] width 14 height 9
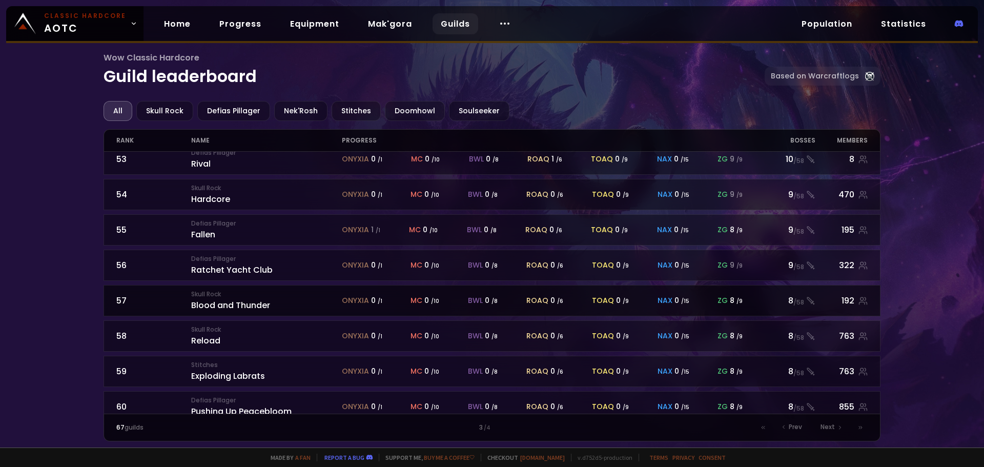
scroll to position [449, 0]
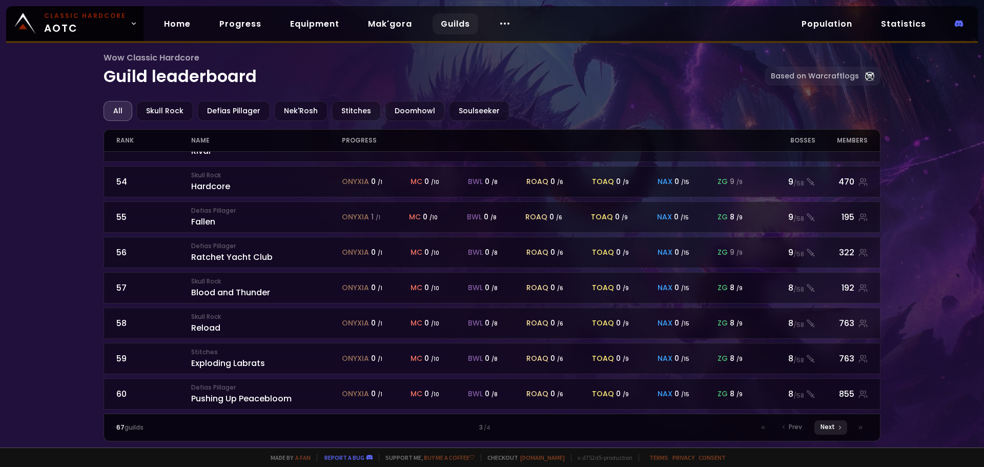
click at [829, 430] on span "Next" at bounding box center [827, 426] width 14 height 9
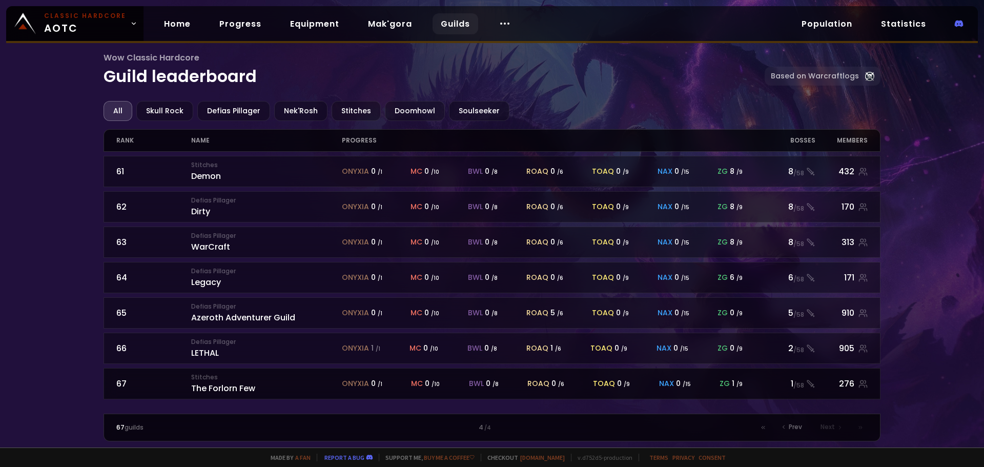
click at [220, 387] on div "Stitches The Forlorn Few" at bounding box center [266, 383] width 150 height 22
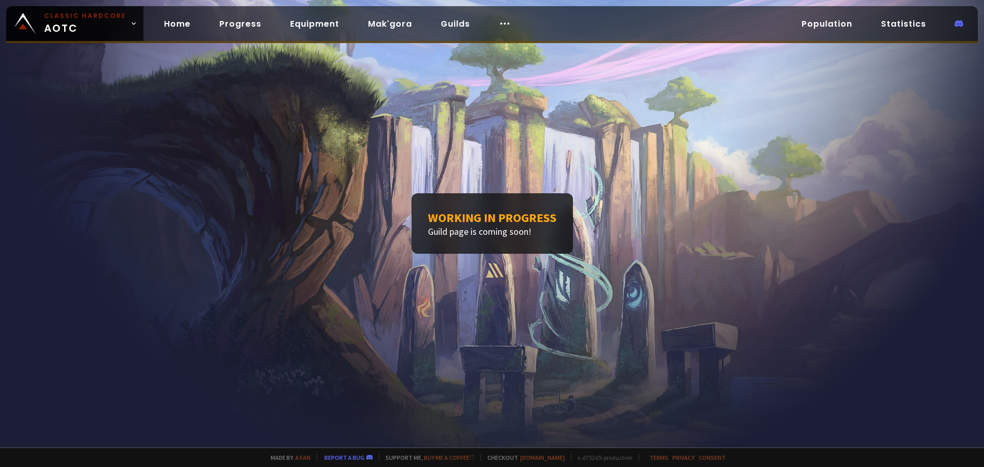
click at [438, 362] on div "Working in progress Guild page is coming soon!" at bounding box center [492, 223] width 984 height 447
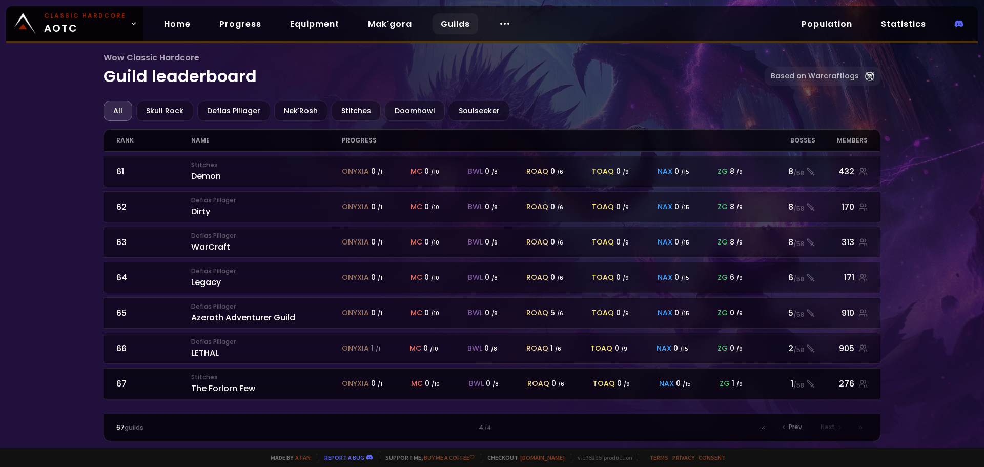
click at [855, 382] on div "276" at bounding box center [841, 383] width 53 height 13
